Goal: Transaction & Acquisition: Purchase product/service

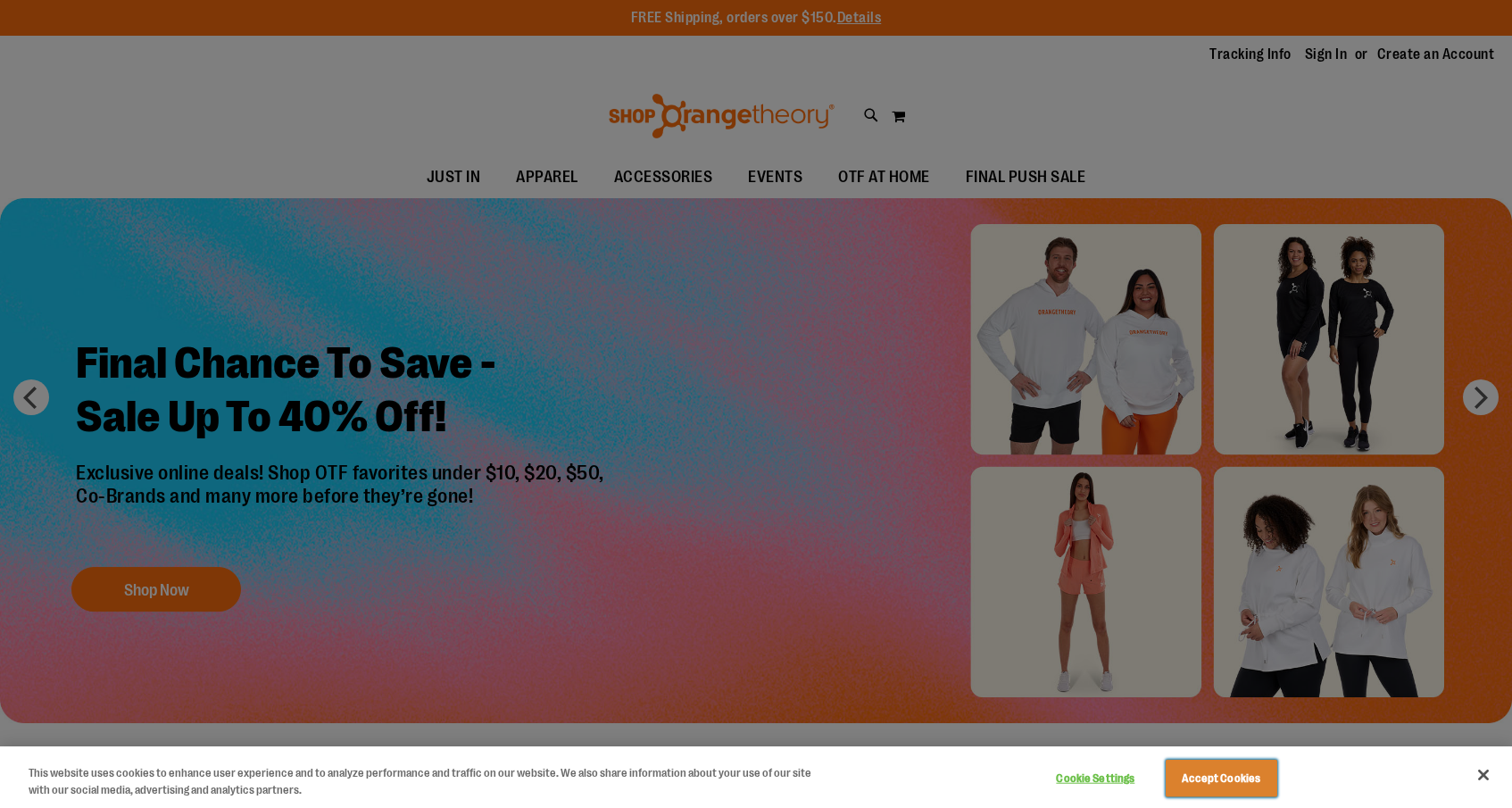
click at [1205, 773] on button "Accept Cookies" at bounding box center [1222, 778] width 112 height 38
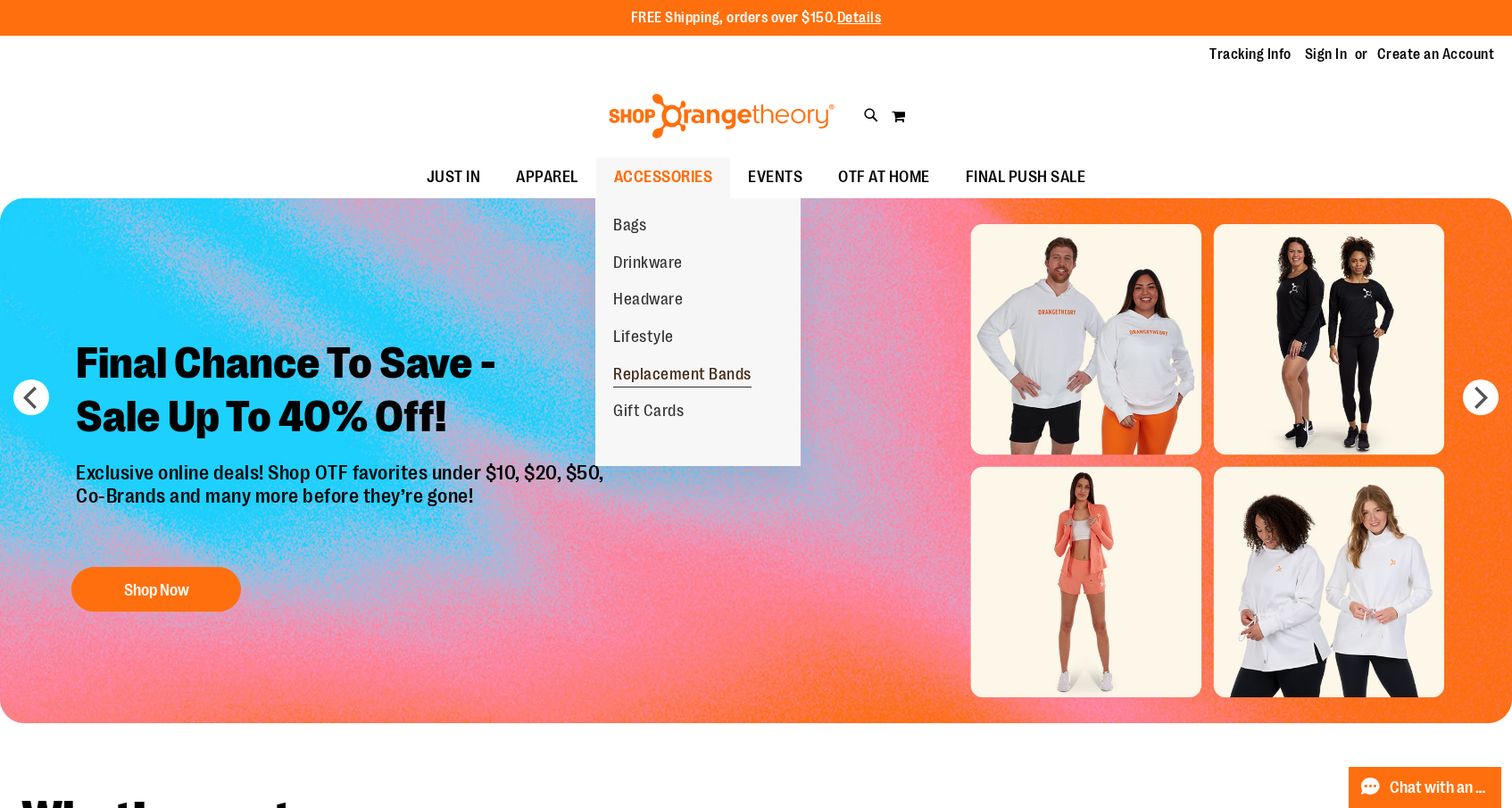
click at [636, 366] on span "Replacement Bands" at bounding box center [682, 376] width 138 height 22
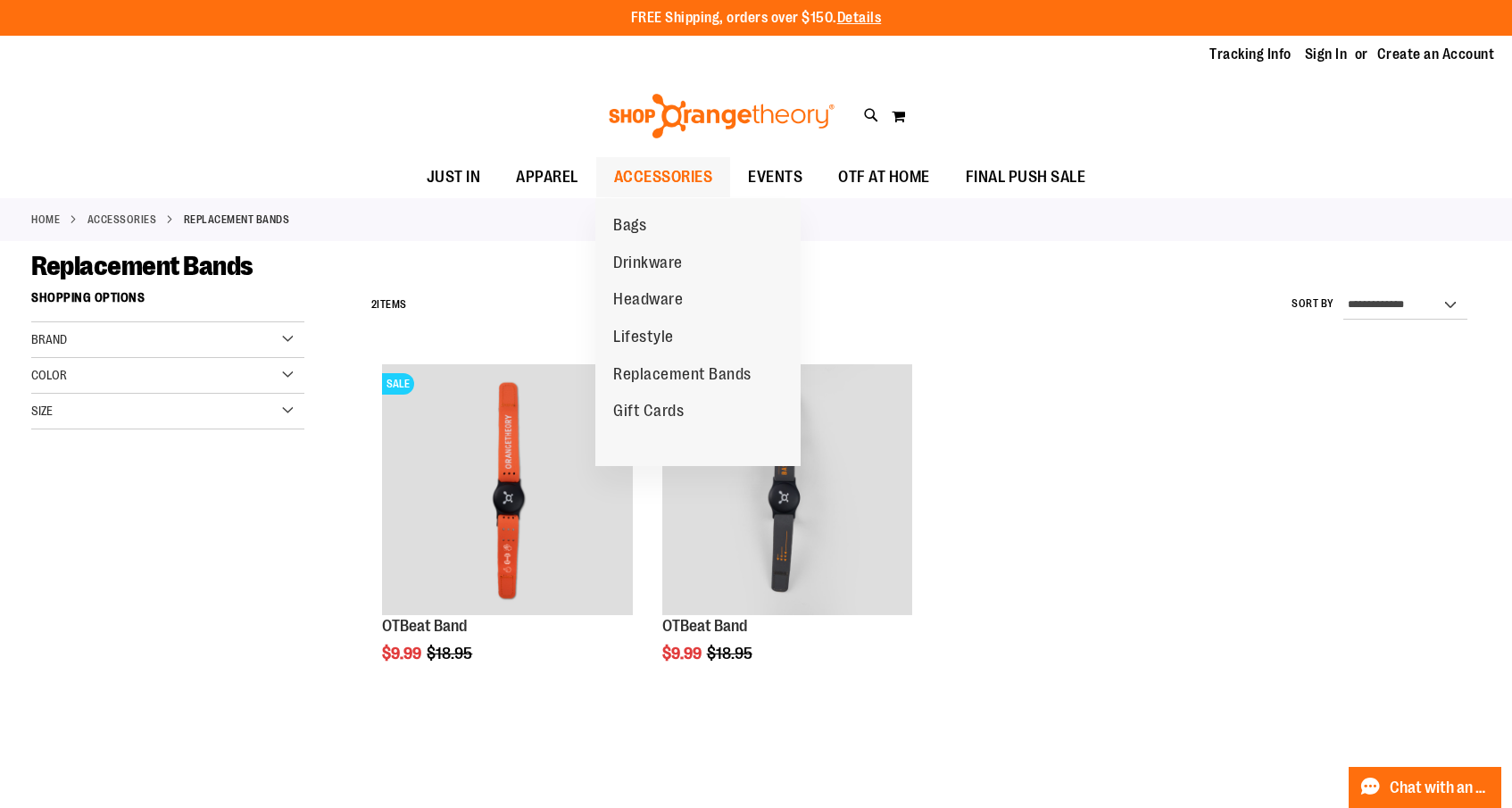
click at [674, 182] on span "ACCESSORIES" at bounding box center [663, 177] width 99 height 40
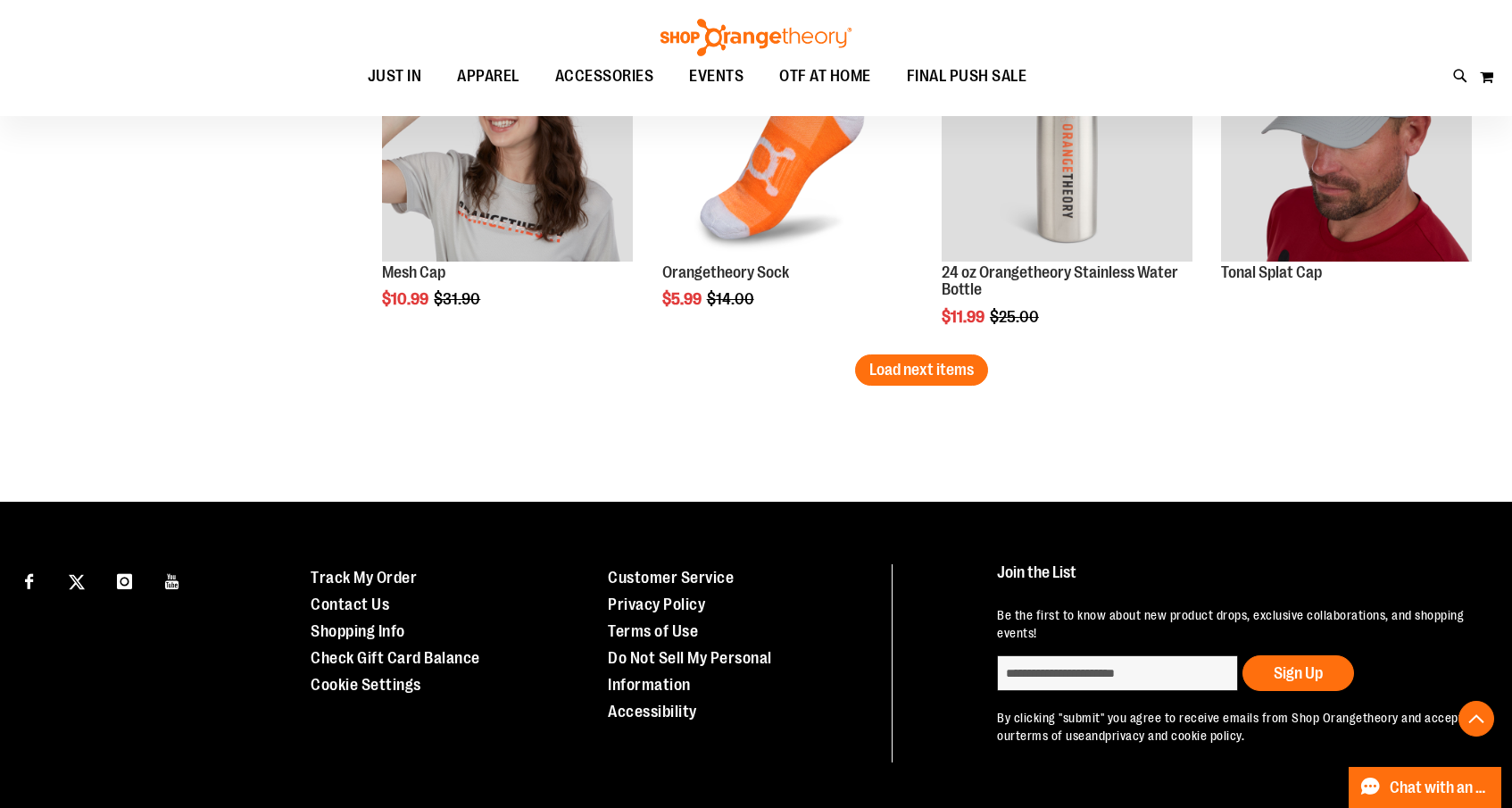
scroll to position [3025, 0]
